Goal: Information Seeking & Learning: Learn about a topic

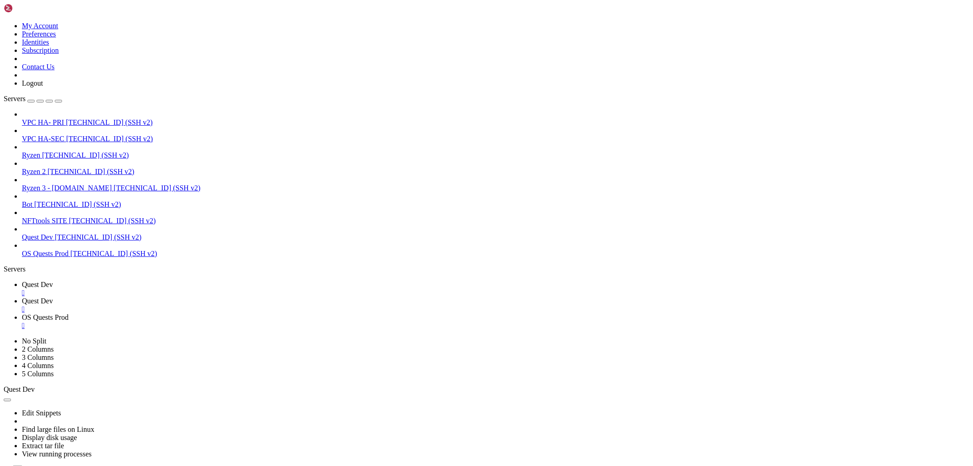
scroll to position [7, 0]
drag, startPoint x: 646, startPoint y: 881, endPoint x: 653, endPoint y: 887, distance: 9.4
click at [22, 281] on icon at bounding box center [22, 285] width 0 height 8
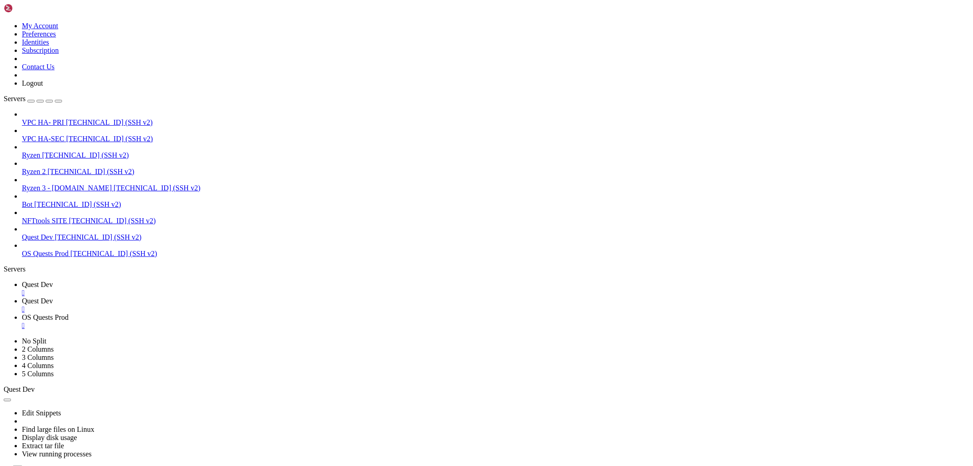
drag, startPoint x: 217, startPoint y: 741, endPoint x: 24, endPoint y: 740, distance: 192.9
copy span "[DATE] 10:26 - Account created by root (UID 1000)"
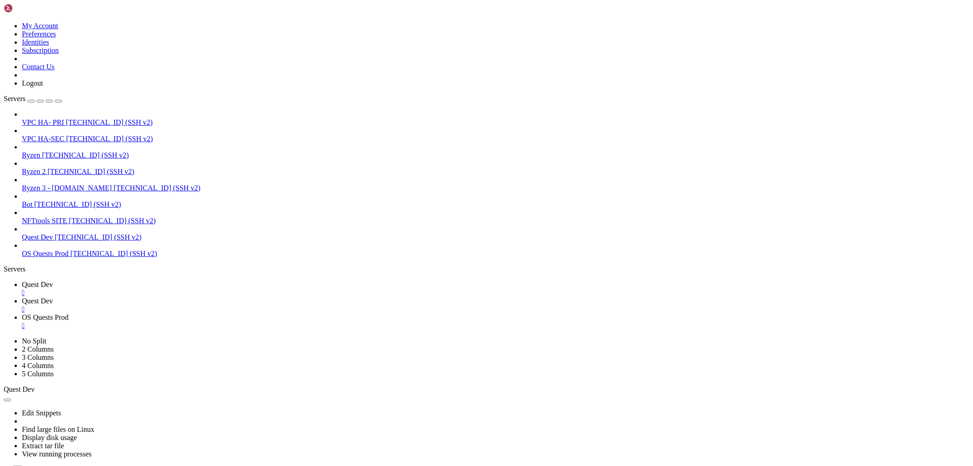
drag, startPoint x: 159, startPoint y: 665, endPoint x: 104, endPoint y: 662, distance: 54.8
copy span "[TECHNICAL_ID]"
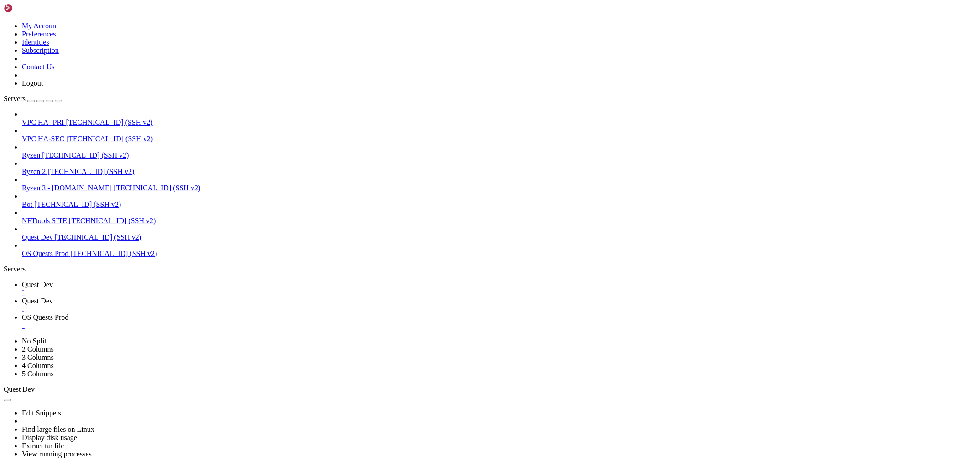
drag, startPoint x: 21, startPoint y: 731, endPoint x: 76, endPoint y: 732, distance: 54.3
copy span "[TECHNICAL_ID]"
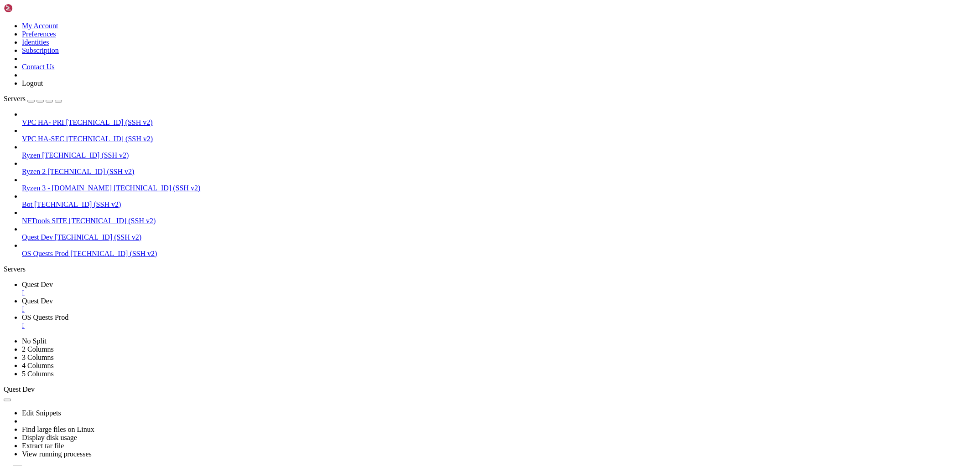
drag, startPoint x: 104, startPoint y: 731, endPoint x: 147, endPoint y: 733, distance: 42.9
copy span "[TECHNICAL_ID]"
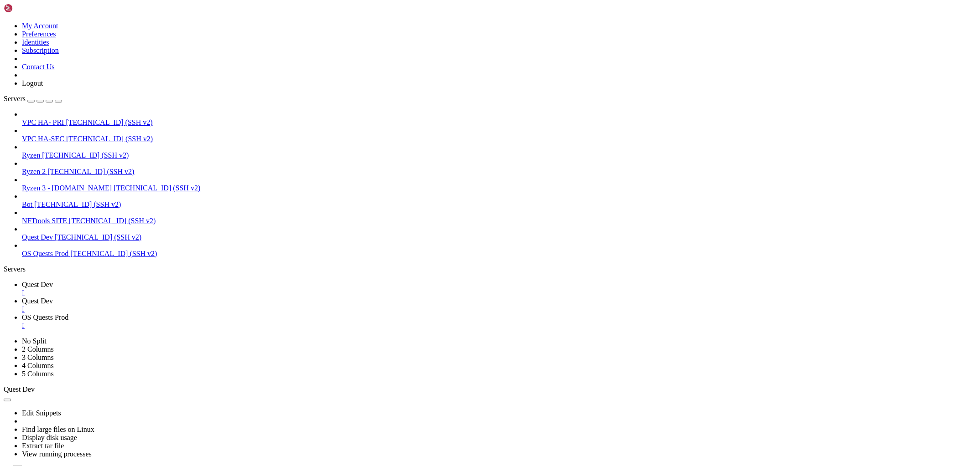
drag, startPoint x: 69, startPoint y: 756, endPoint x: 25, endPoint y: 756, distance: 44.2
drag, startPoint x: 23, startPoint y: 754, endPoint x: 69, endPoint y: 755, distance: 45.6
copy span "[TECHNICAL_ID]"
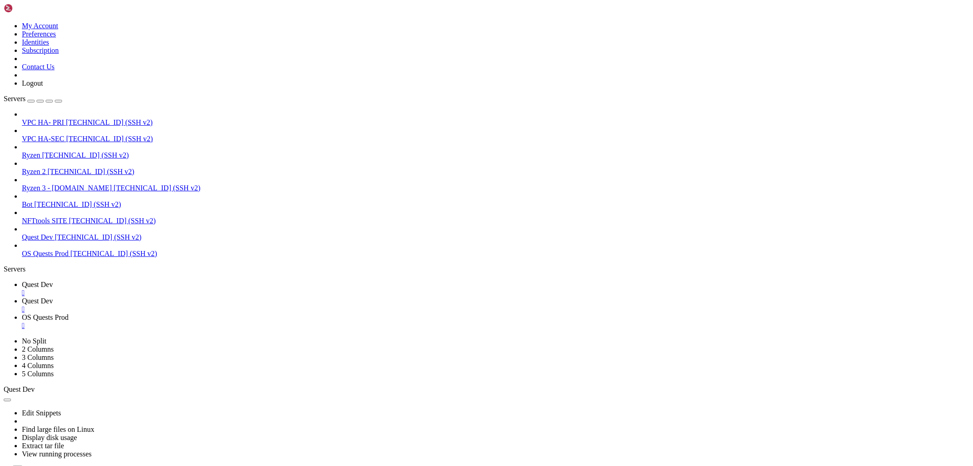
drag, startPoint x: 73, startPoint y: 769, endPoint x: 23, endPoint y: 769, distance: 50.6
copy span "[TECHNICAL_ID]"
drag, startPoint x: 70, startPoint y: 780, endPoint x: 22, endPoint y: 779, distance: 47.9
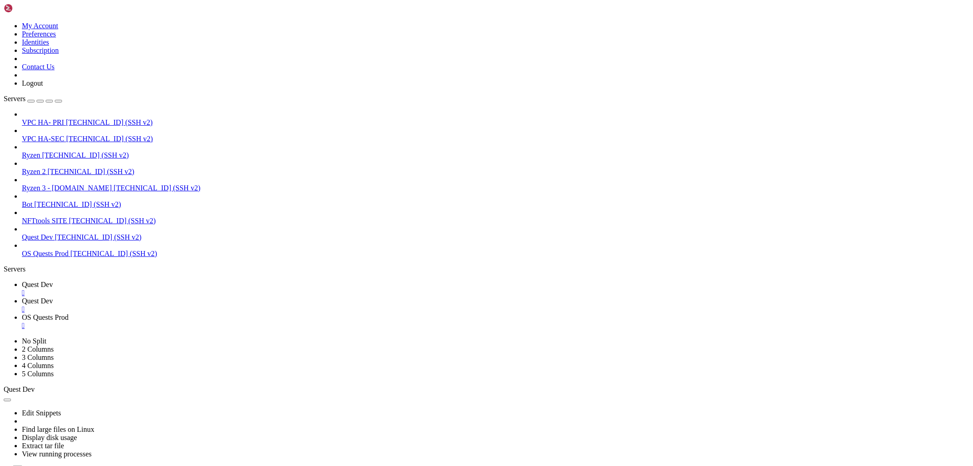
copy span "[TECHNICAL_ID]"
